Goal: Task Accomplishment & Management: Use online tool/utility

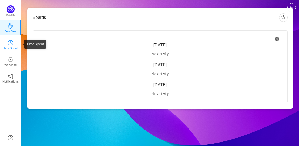
click at [11, 46] on p "TimeSpent" at bounding box center [10, 48] width 14 height 5
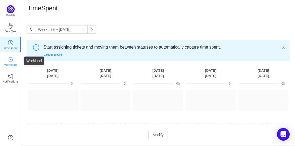
click at [13, 58] on link "Workload" at bounding box center [10, 60] width 5 height 5
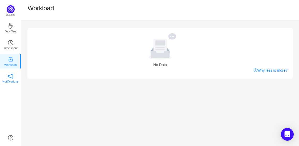
click at [8, 76] on link "Notifications" at bounding box center [10, 77] width 5 height 5
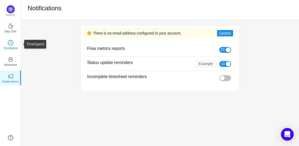
click at [5, 46] on p "TimeSpent" at bounding box center [10, 48] width 14 height 5
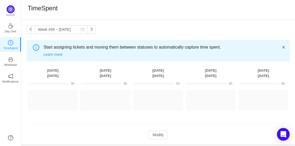
click at [285, 45] on icon "icon: close" at bounding box center [284, 47] width 4 height 4
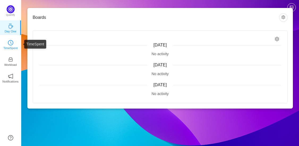
click at [11, 43] on icon "icon: clock-circle" at bounding box center [10, 42] width 1 height 2
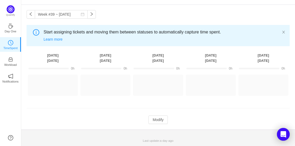
scroll to position [15, 0]
click at [11, 58] on icon "icon: inbox" at bounding box center [11, 60] width 4 height 4
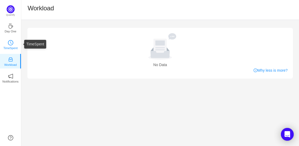
click at [12, 49] on p "TimeSpent" at bounding box center [10, 48] width 14 height 5
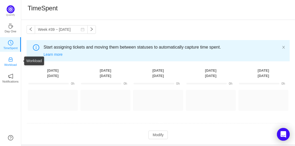
click at [12, 61] on icon "icon: inbox" at bounding box center [11, 60] width 4 height 4
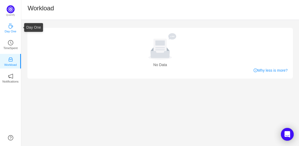
click at [8, 30] on p "Day One" at bounding box center [11, 31] width 12 height 5
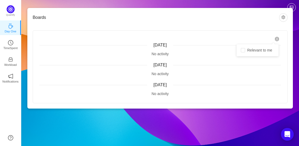
click at [278, 38] on icon "icon: setting" at bounding box center [277, 39] width 5 height 5
click at [281, 16] on button "button" at bounding box center [283, 17] width 9 height 9
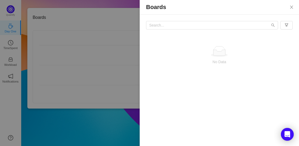
click at [244, 31] on div "No Data" at bounding box center [220, 53] width 160 height 76
click at [237, 30] on div "No Data" at bounding box center [220, 53] width 160 height 76
click at [290, 5] on icon "icon: close" at bounding box center [292, 7] width 4 height 4
